Goal: Transaction & Acquisition: Purchase product/service

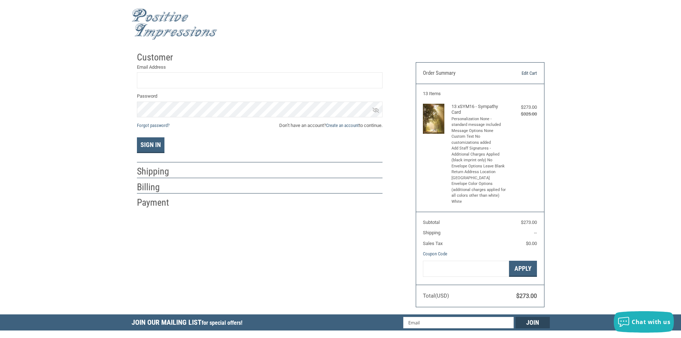
click at [523, 73] on link "Edit Cart" at bounding box center [518, 73] width 36 height 7
click at [528, 73] on link "Edit Cart" at bounding box center [518, 73] width 36 height 7
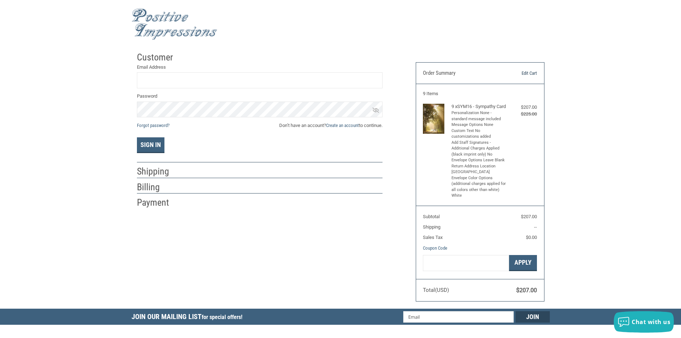
click at [529, 73] on link "Edit Cart" at bounding box center [518, 73] width 36 height 7
